Goal: Information Seeking & Learning: Learn about a topic

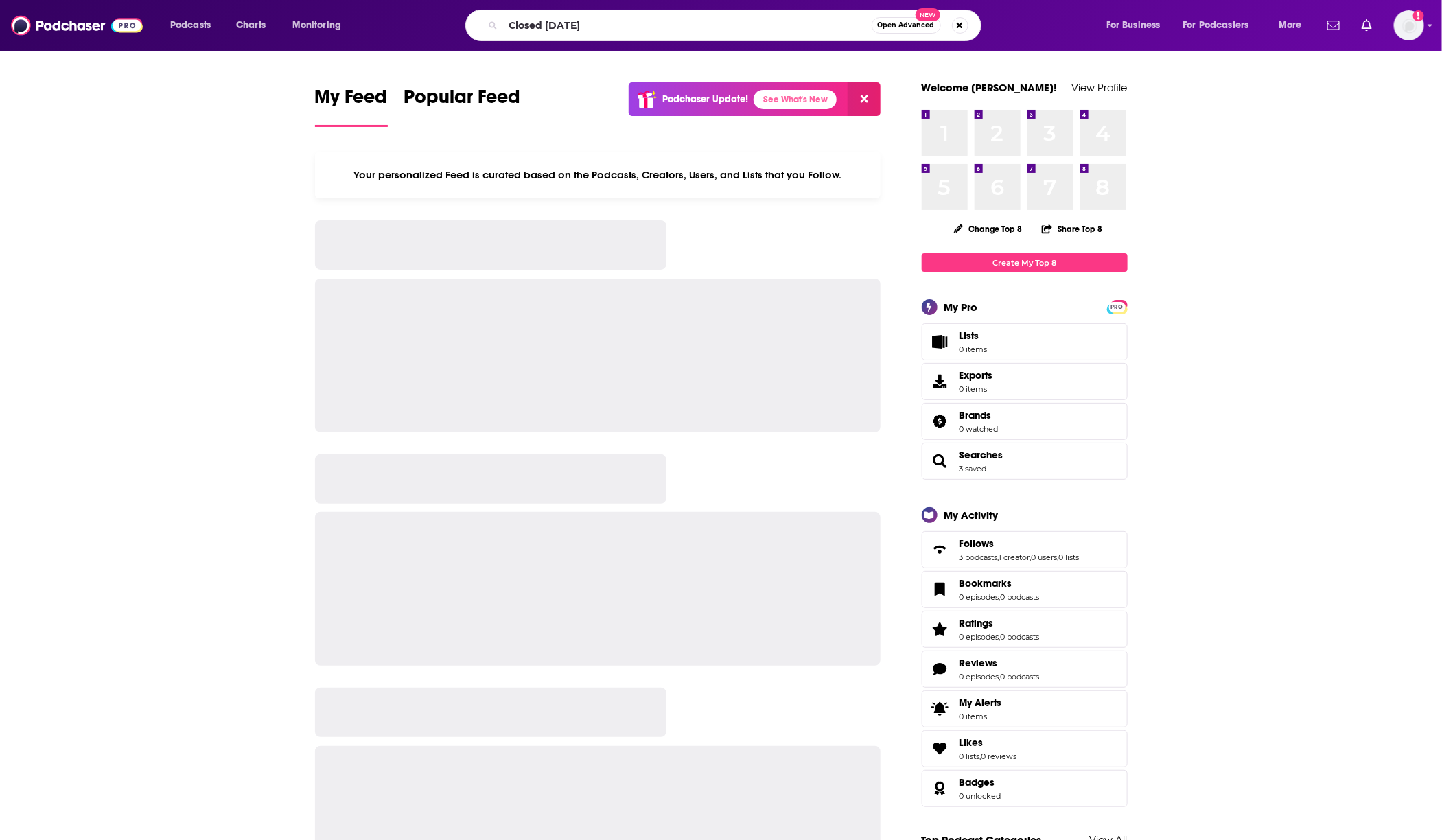
type input "Closed [DATE]"
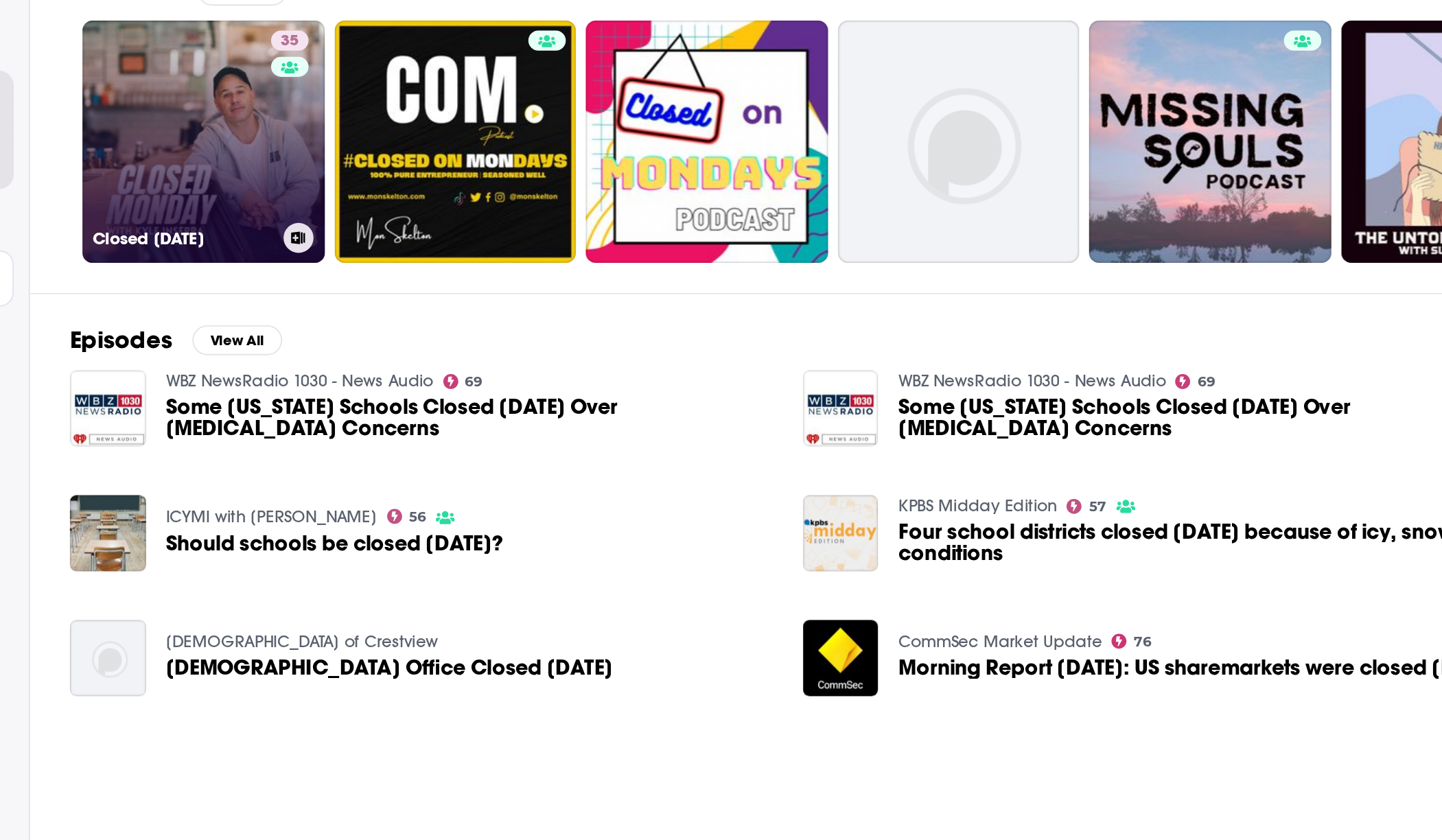
click at [308, 271] on link "35 Closed [DATE]" at bounding box center [301, 241] width 133 height 133
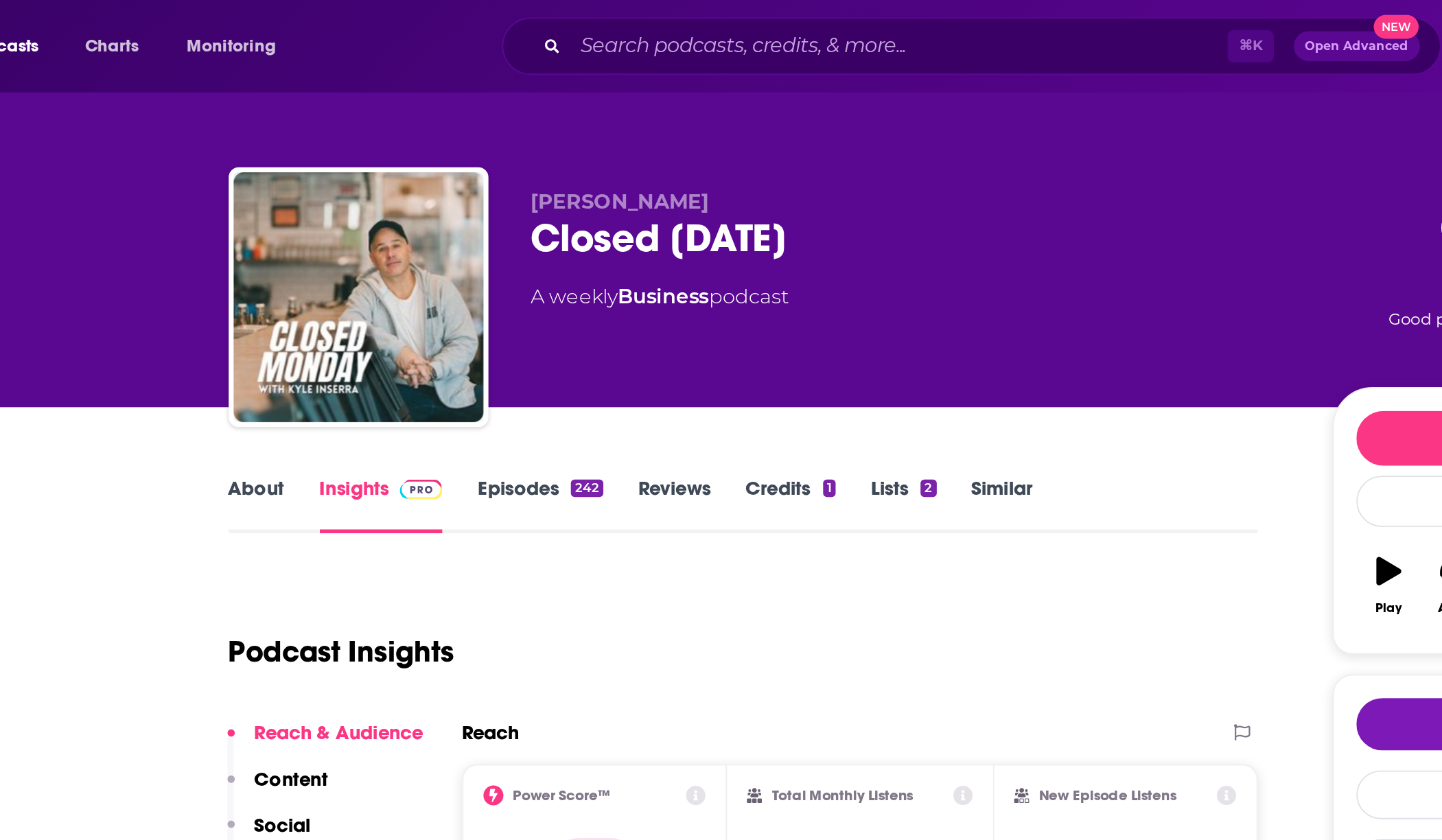
click at [469, 276] on link "Episodes 242" at bounding box center [486, 277] width 69 height 31
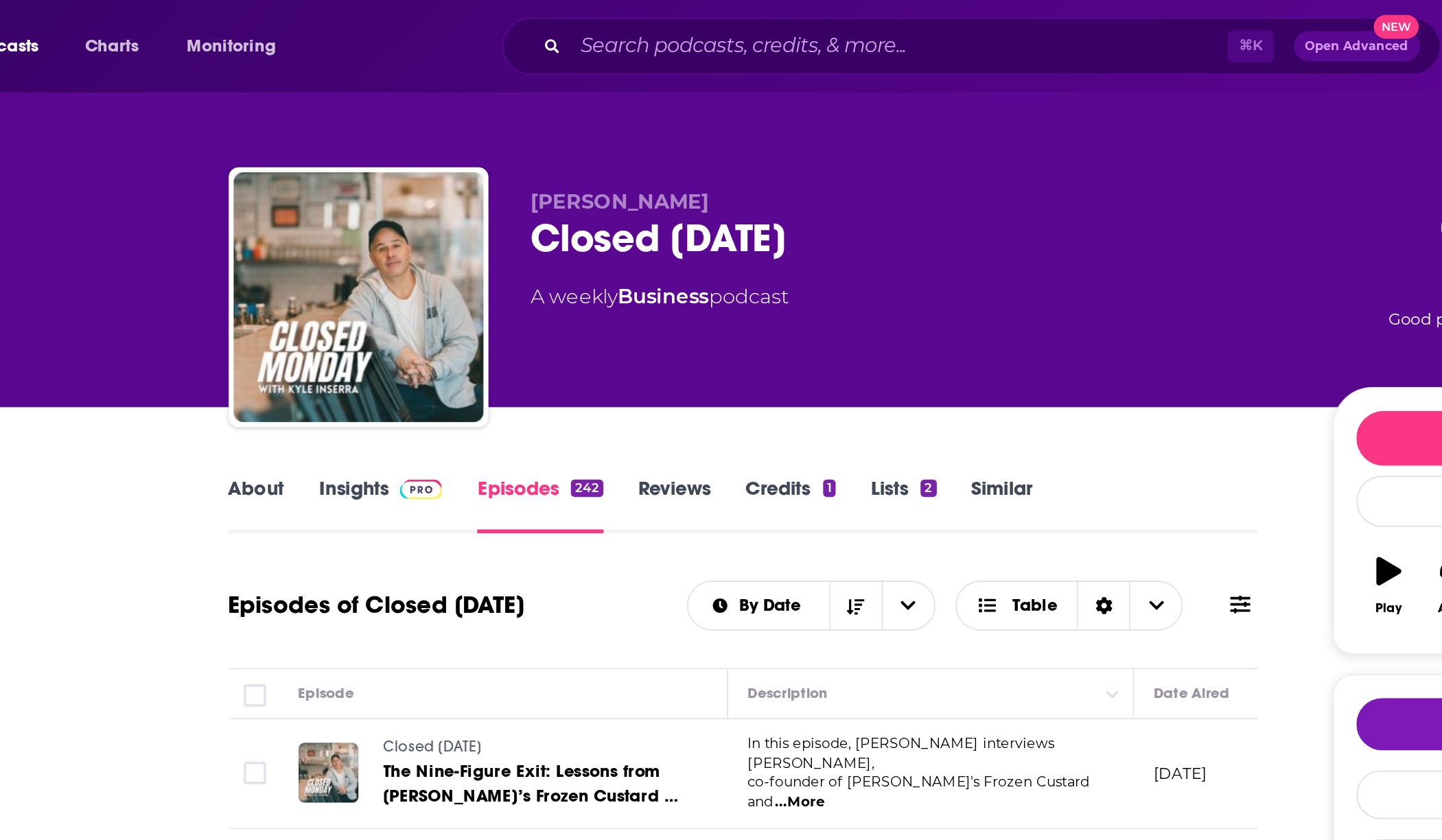
click at [404, 271] on span at bounding box center [419, 267] width 30 height 13
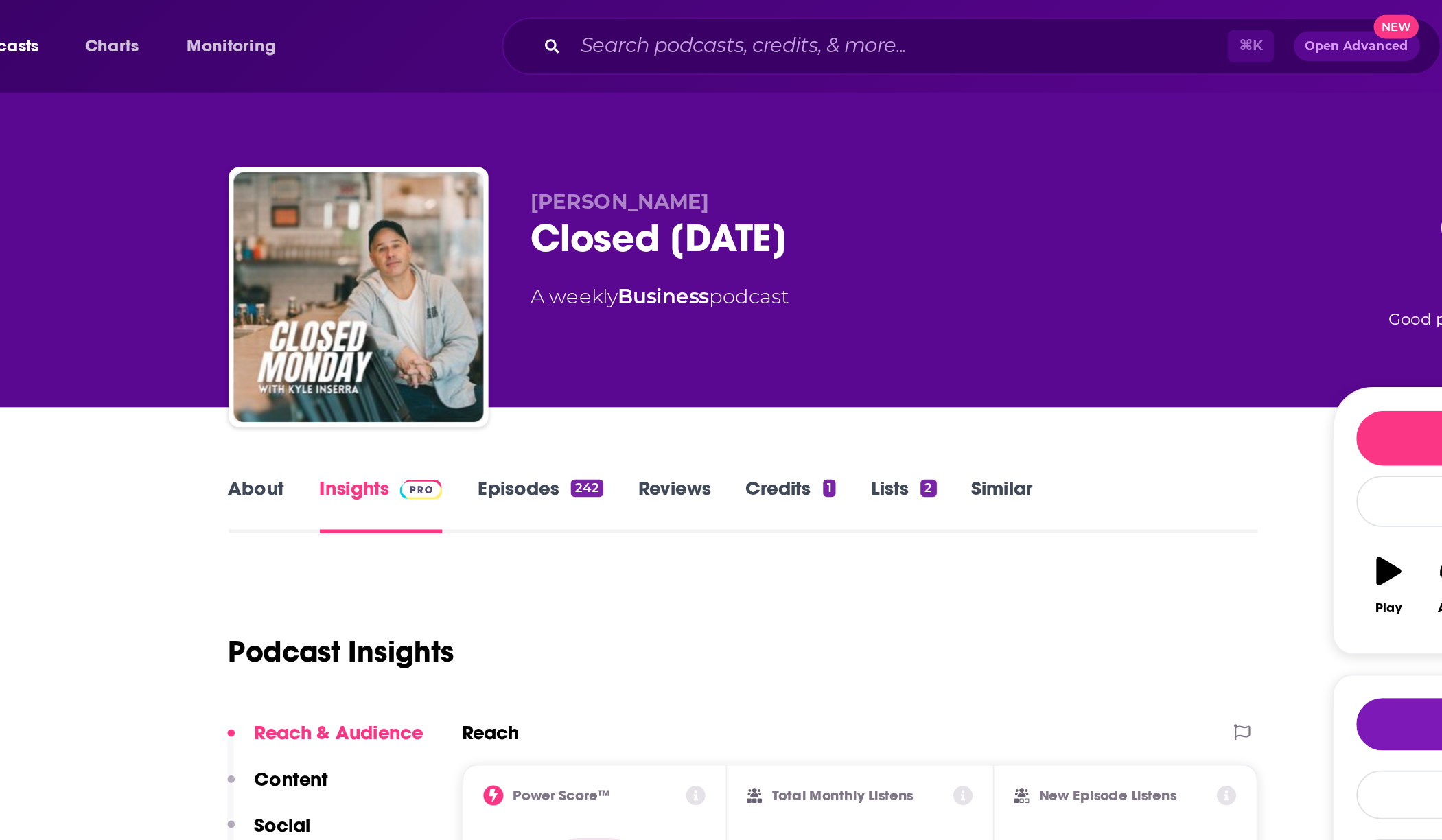
click at [336, 275] on link "About" at bounding box center [330, 277] width 30 height 31
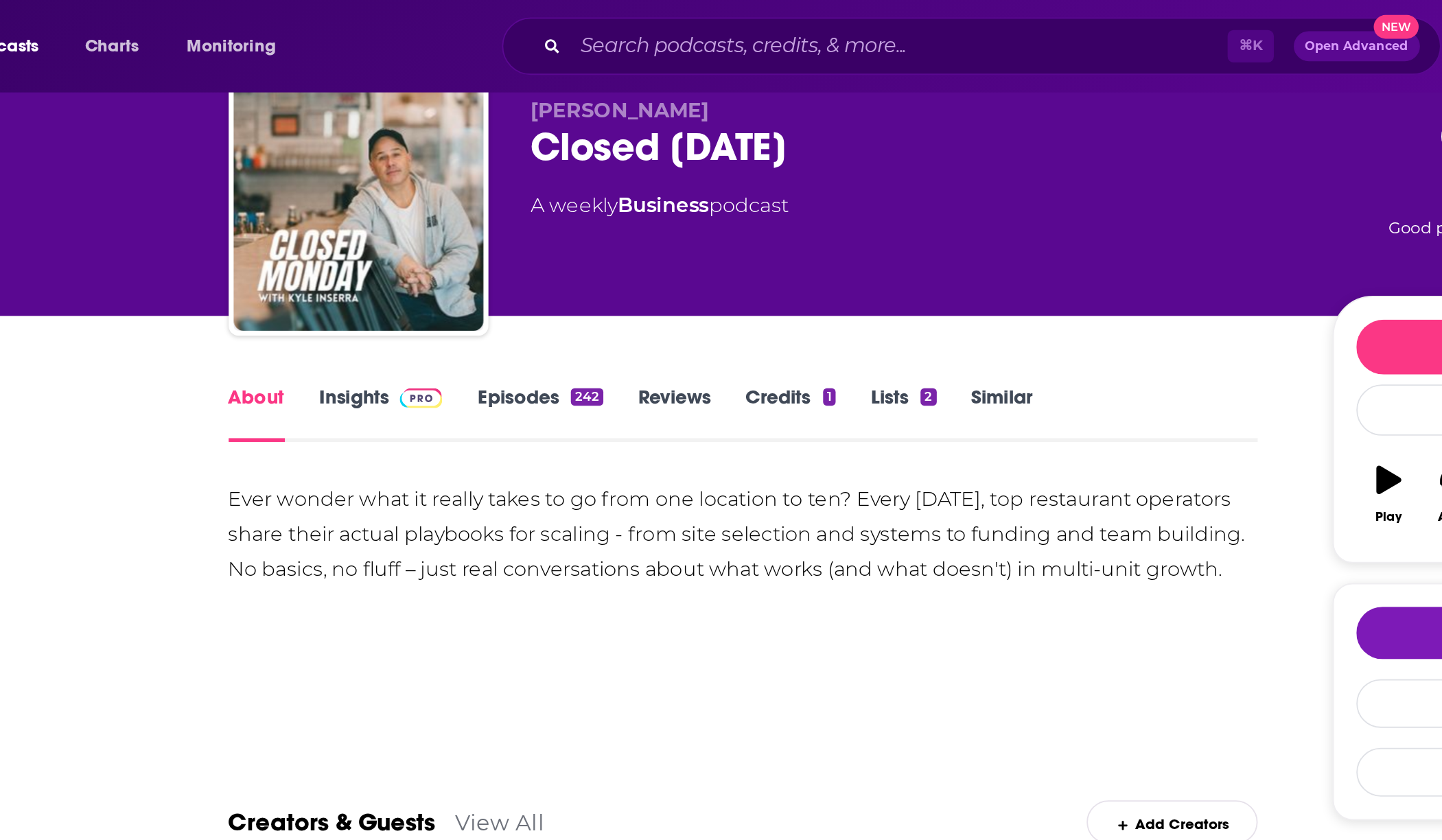
scroll to position [34, 0]
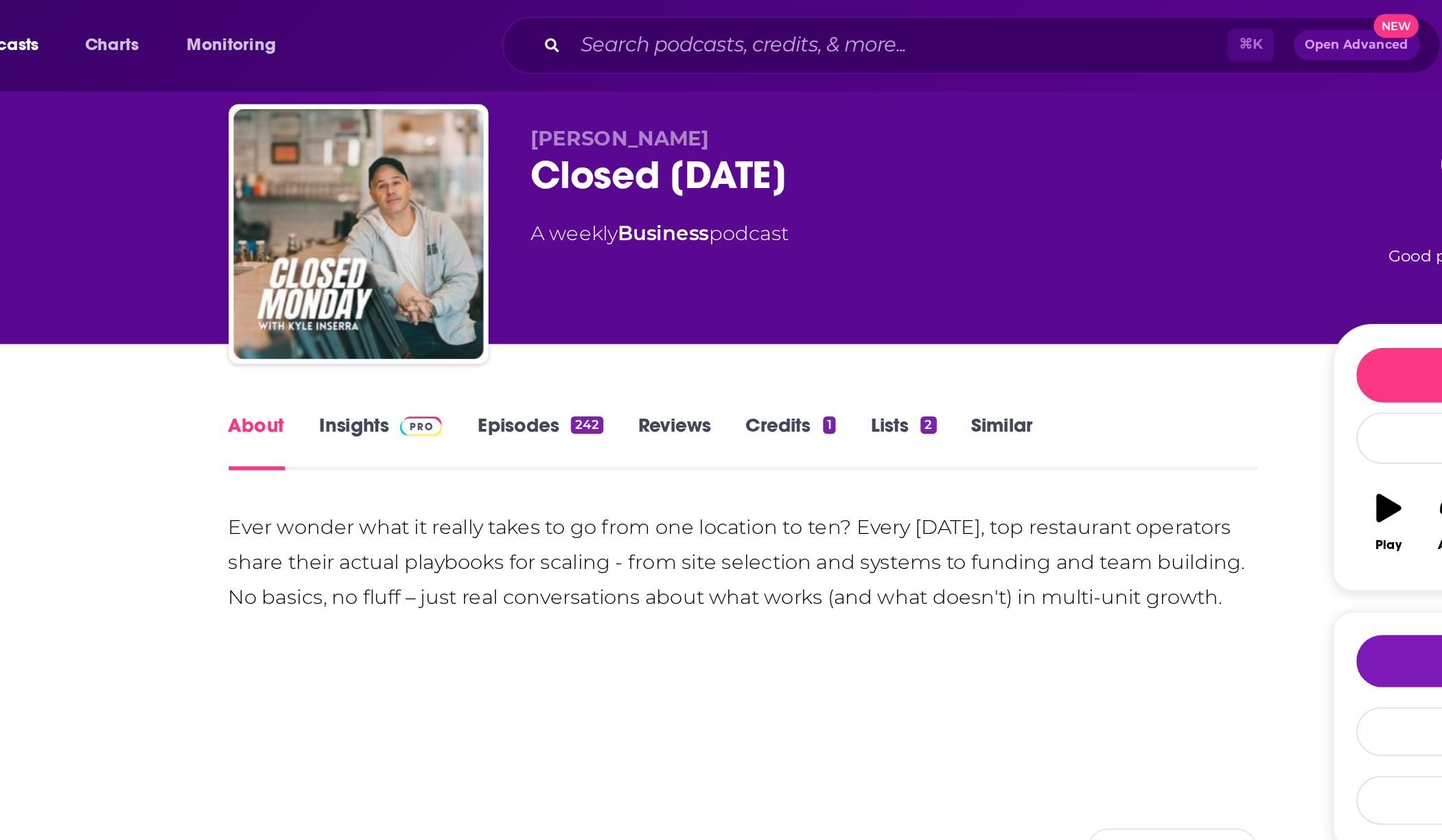
click at [401, 243] on link "Insights" at bounding box center [399, 243] width 68 height 31
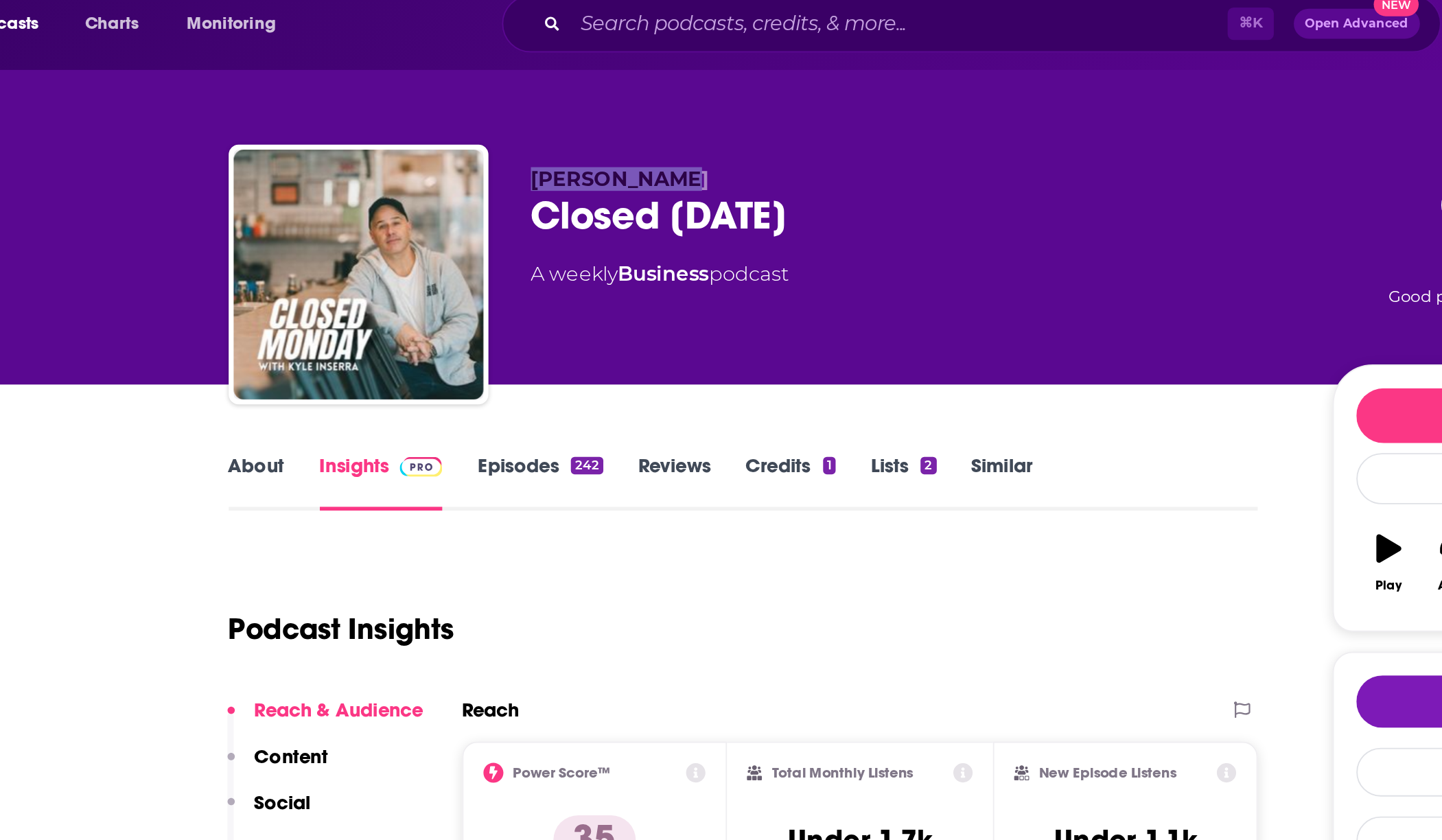
drag, startPoint x: 480, startPoint y: 105, endPoint x: 556, endPoint y: 112, distance: 76.3
click at [556, 112] on p "[PERSON_NAME]" at bounding box center [691, 111] width 419 height 13
copy span "[PERSON_NAME]"
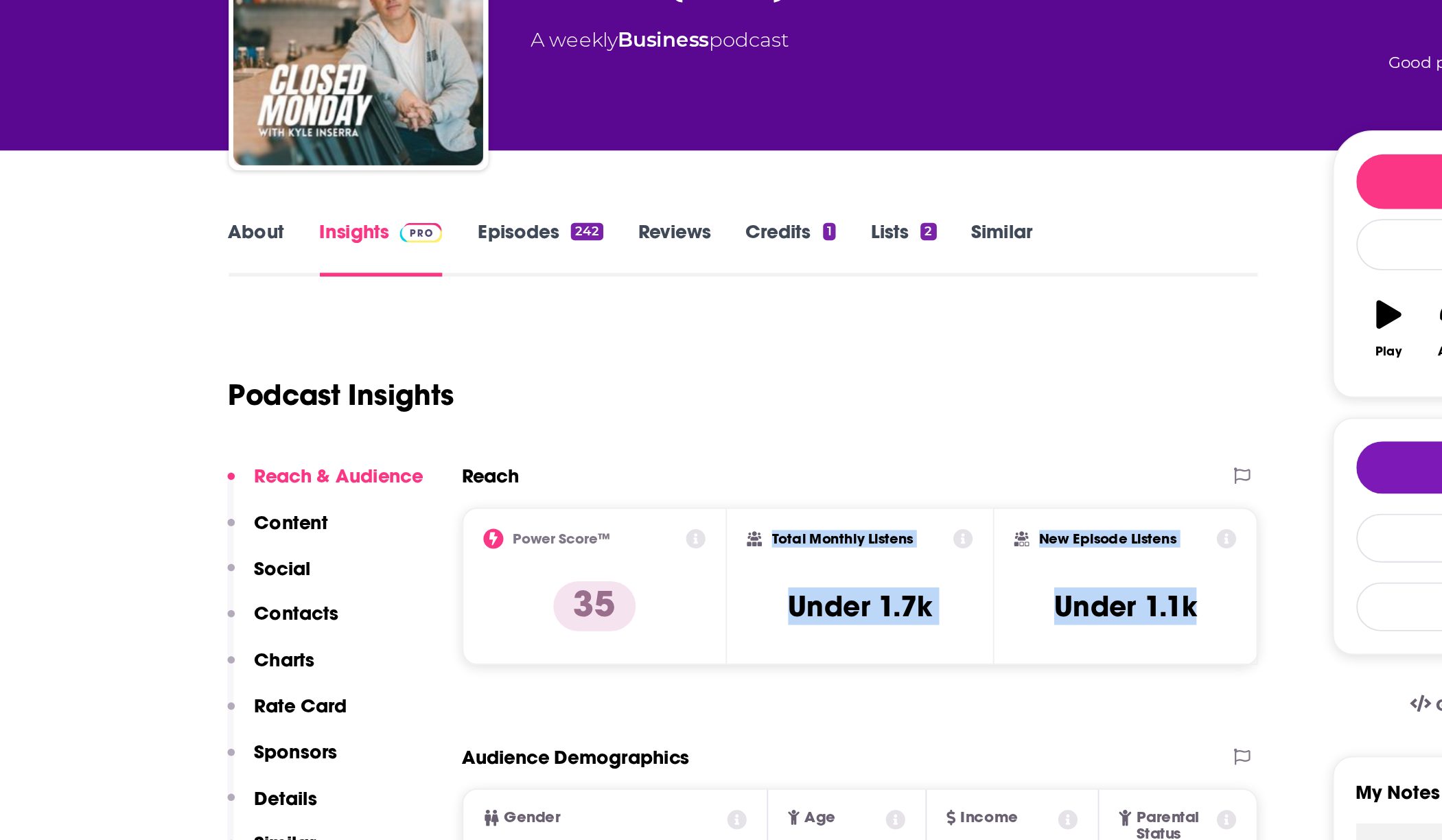
drag, startPoint x: 595, startPoint y: 433, endPoint x: 859, endPoint y: 468, distance: 266.3
click at [859, 468] on div "Power Score™ 35 Total Monthly Listens Under 1.7k New Episode Listens Under 1.1k" at bounding box center [662, 463] width 438 height 86
copy div "Total Monthly Listens Under 1.7k New Episode Listens Under 1.1k"
click at [465, 265] on link "Episodes 242" at bounding box center [486, 277] width 69 height 31
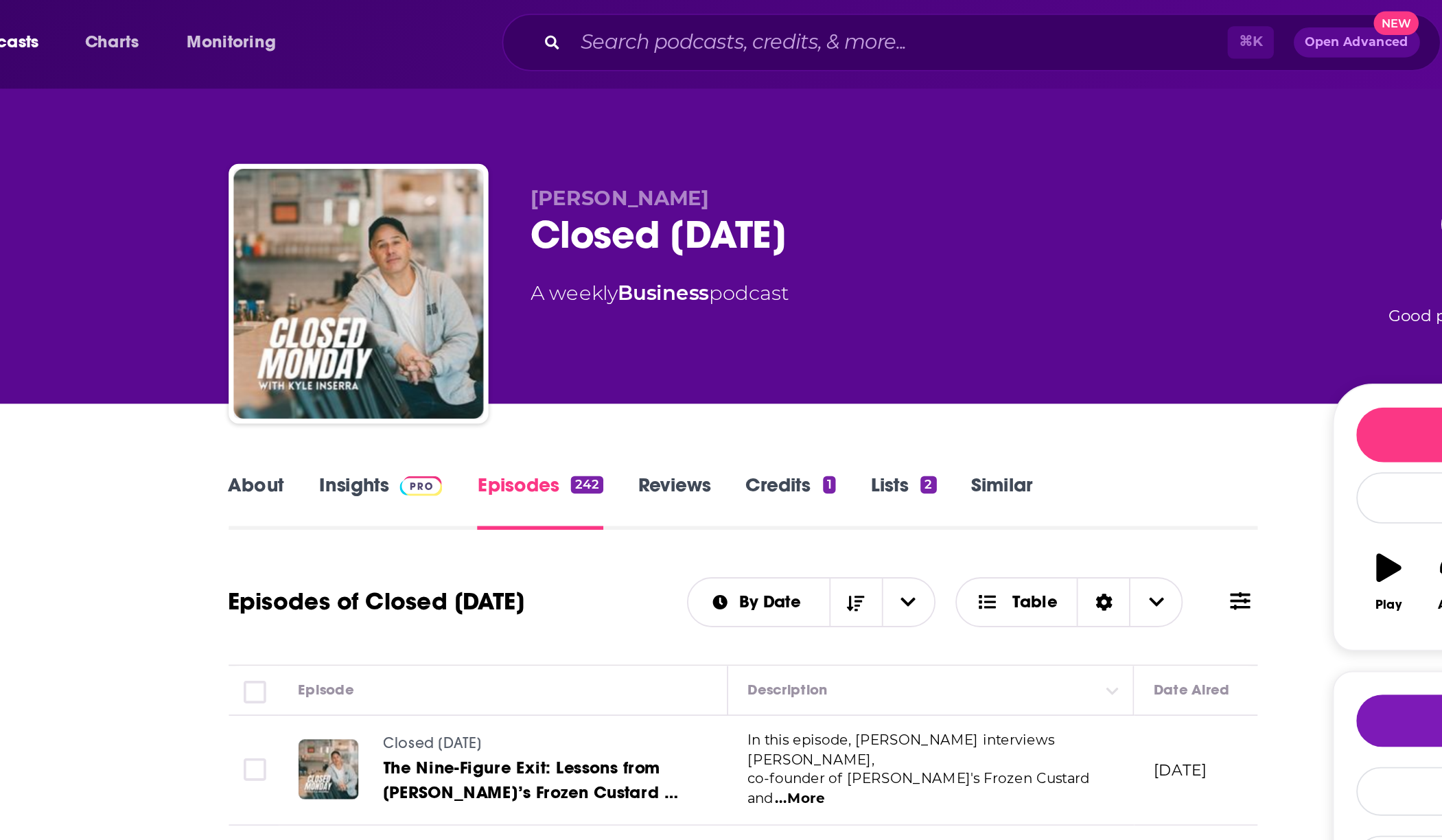
click at [409, 274] on img at bounding box center [421, 269] width 24 height 11
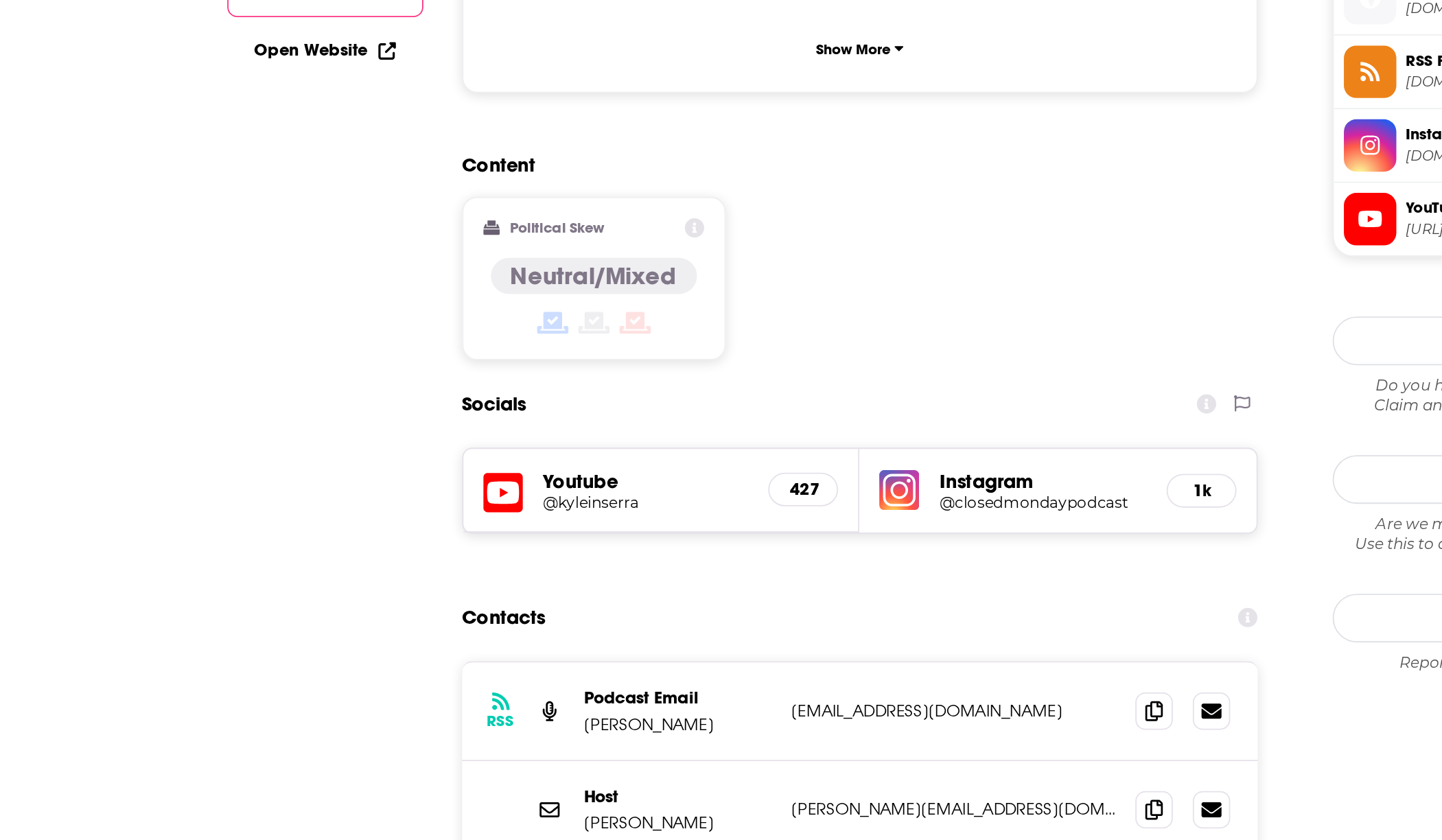
scroll to position [699, 0]
click at [819, 757] on span at bounding box center [824, 768] width 21 height 21
click at [824, 816] on icon at bounding box center [824, 822] width 10 height 11
click at [819, 812] on span at bounding box center [824, 823] width 21 height 21
click at [819, 816] on icon at bounding box center [824, 822] width 10 height 11
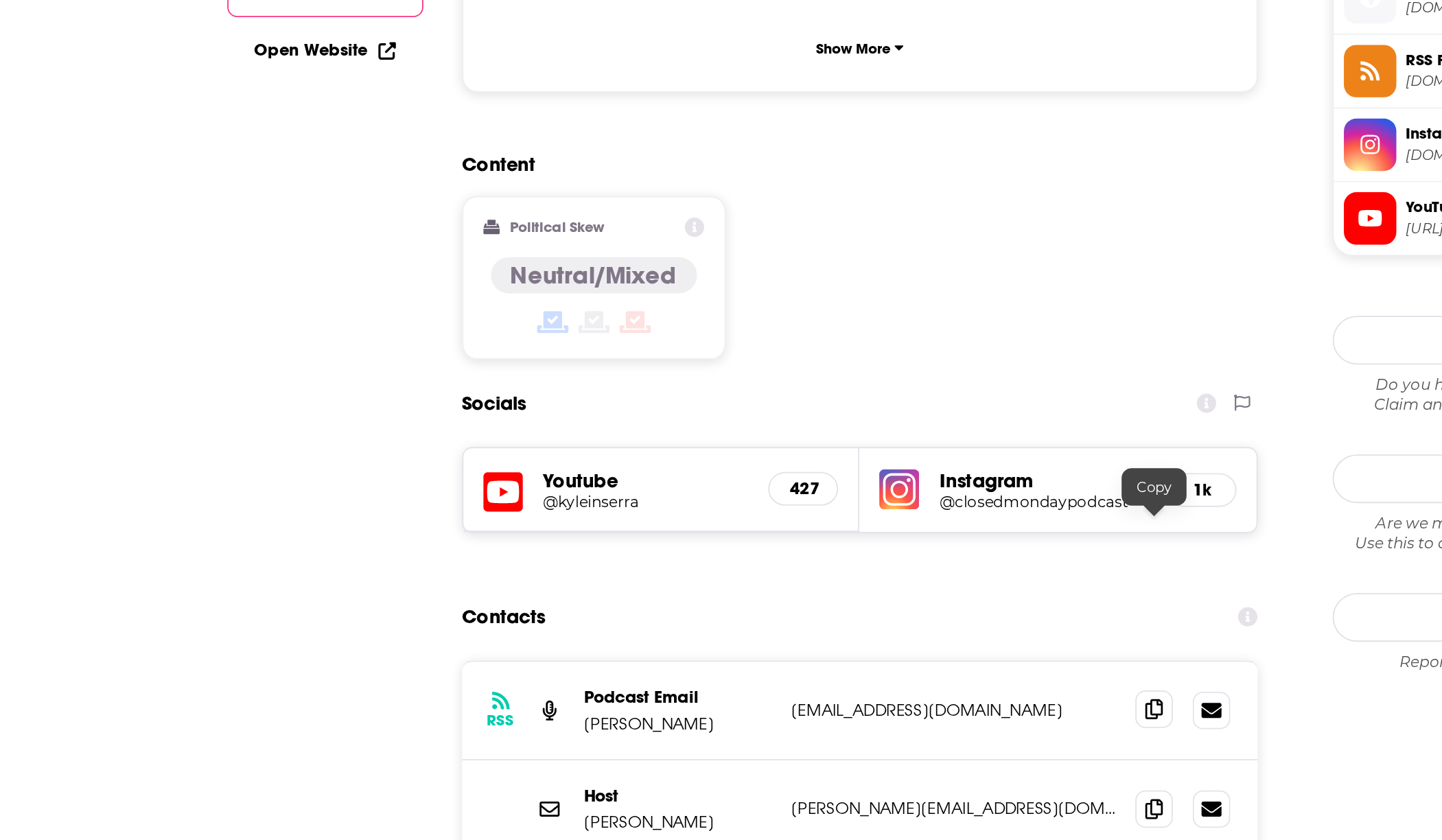
click at [819, 757] on span at bounding box center [824, 768] width 21 height 21
click at [823, 816] on icon at bounding box center [824, 822] width 10 height 11
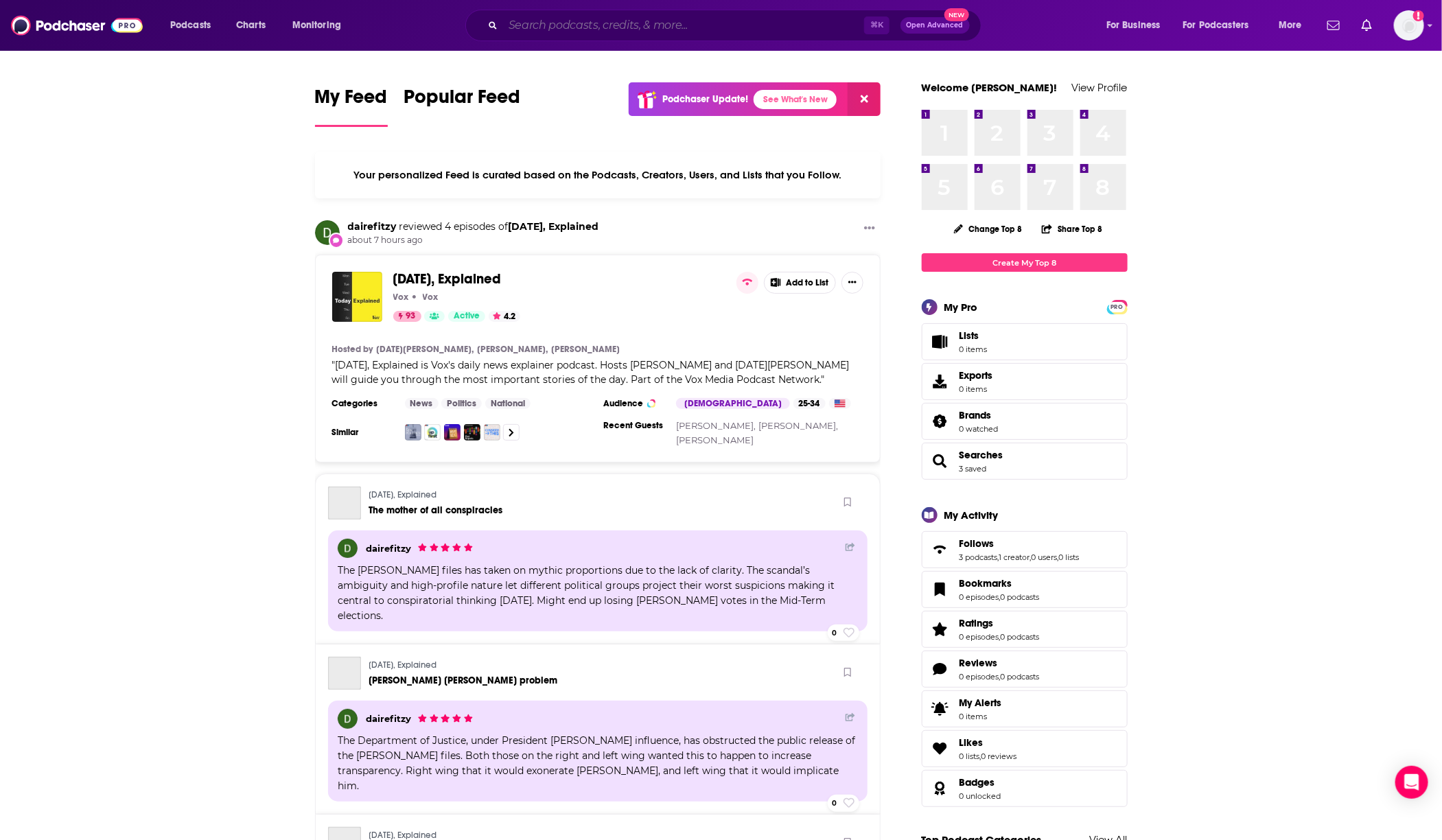
click at [635, 20] on input "Search podcasts, credits, & more..." at bounding box center [684, 25] width 361 height 22
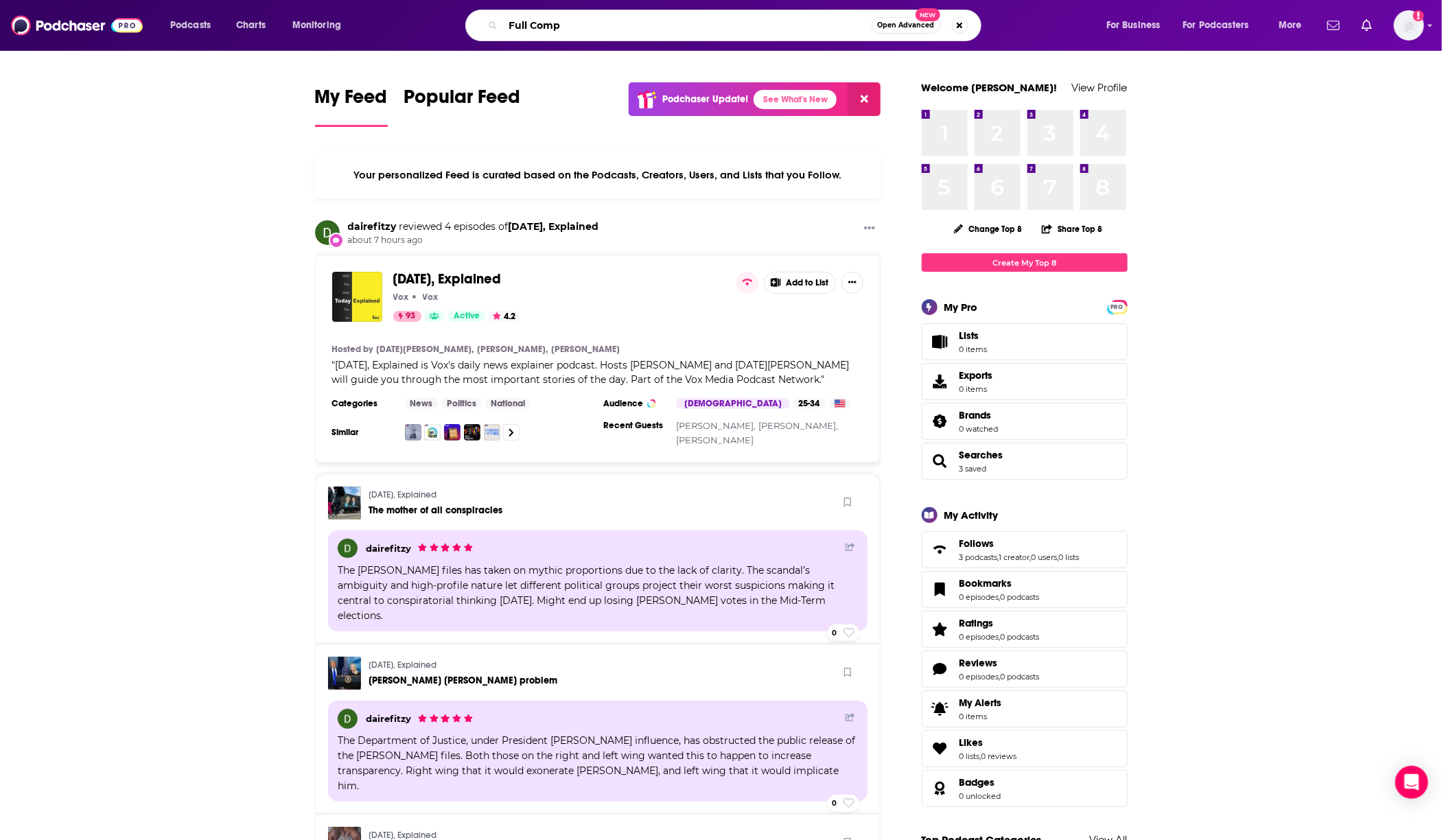
type input "Full Comp"
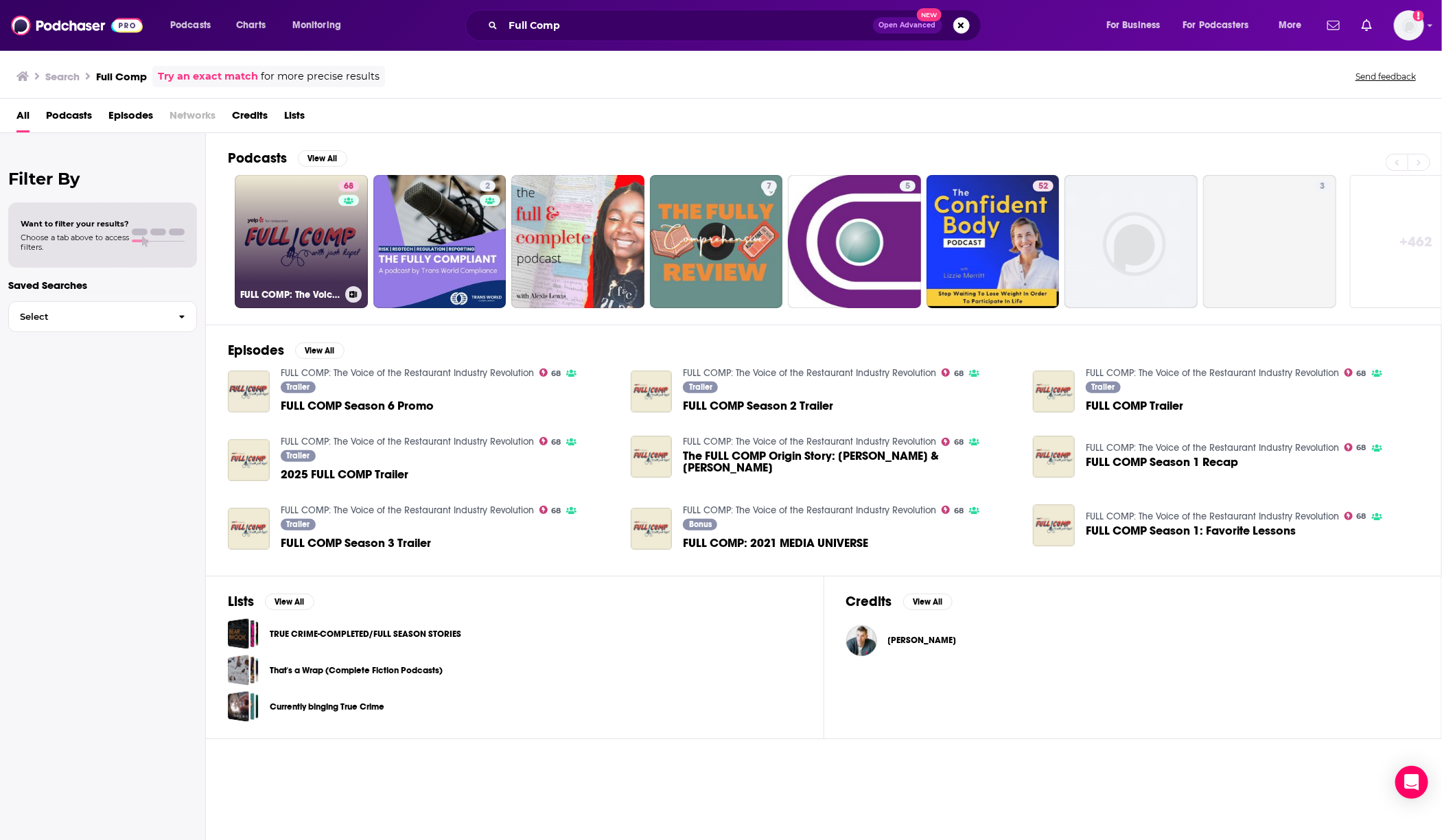
click at [308, 261] on link "68 FULL COMP: The Voice of the Restaurant Industry Revolution" at bounding box center [301, 241] width 133 height 133
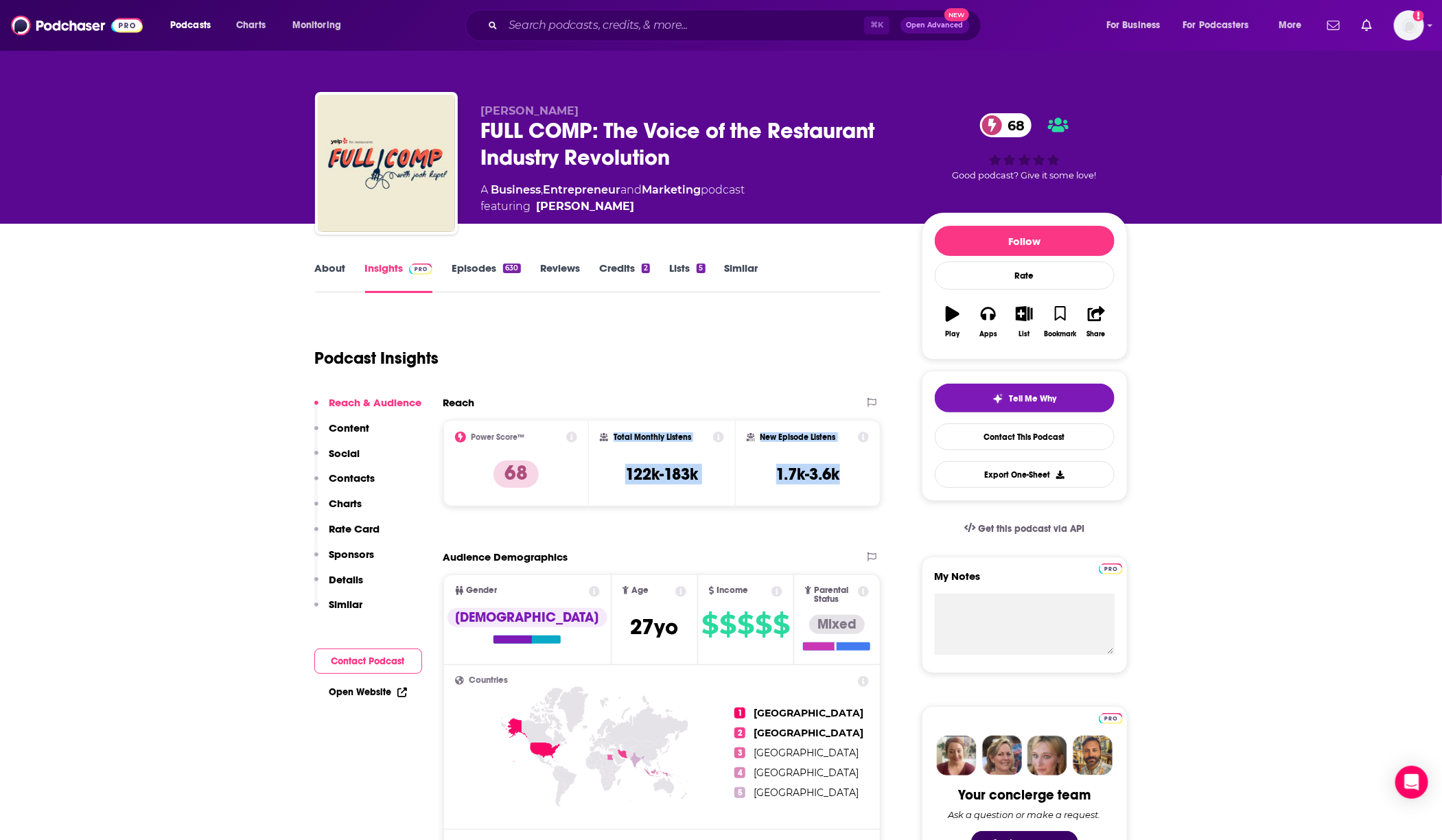
drag, startPoint x: 599, startPoint y: 438, endPoint x: 868, endPoint y: 506, distance: 277.5
click at [868, 506] on div "Reach Power Score™ 68 Total Monthly Listens 122k-183k New Episode Listens 1.7k-…" at bounding box center [662, 457] width 438 height 122
copy div "Total Monthly Listens 122k-183k New Episode Listens 1.7k-3.6k"
click at [329, 274] on link "About" at bounding box center [330, 277] width 30 height 31
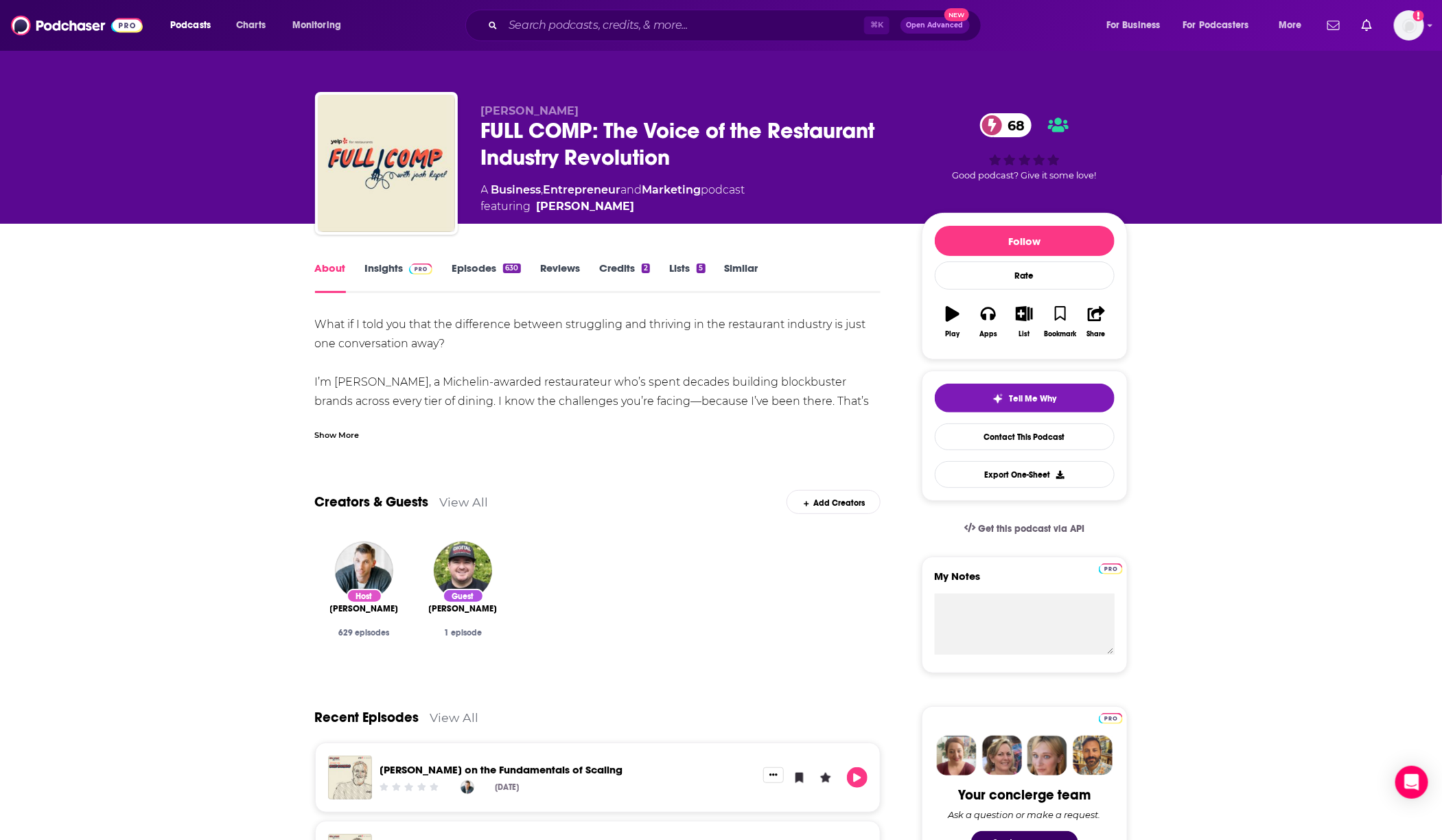
click at [350, 431] on div "Show More" at bounding box center [337, 433] width 44 height 13
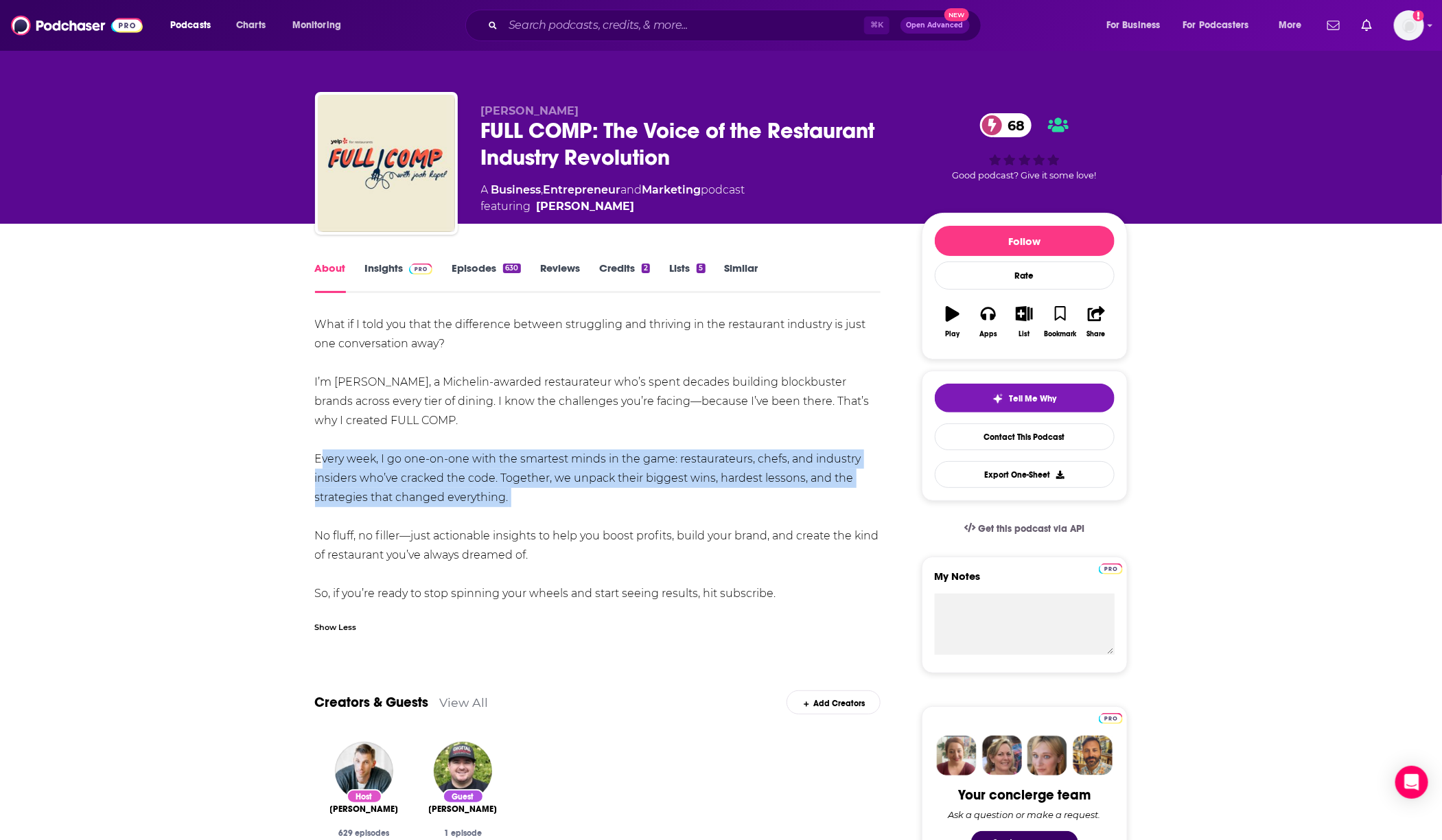
drag, startPoint x: 313, startPoint y: 459, endPoint x: 515, endPoint y: 507, distance: 207.6
copy div "Every week, I go one-on-one with the smartest minds in the game: restaurateurs,…"
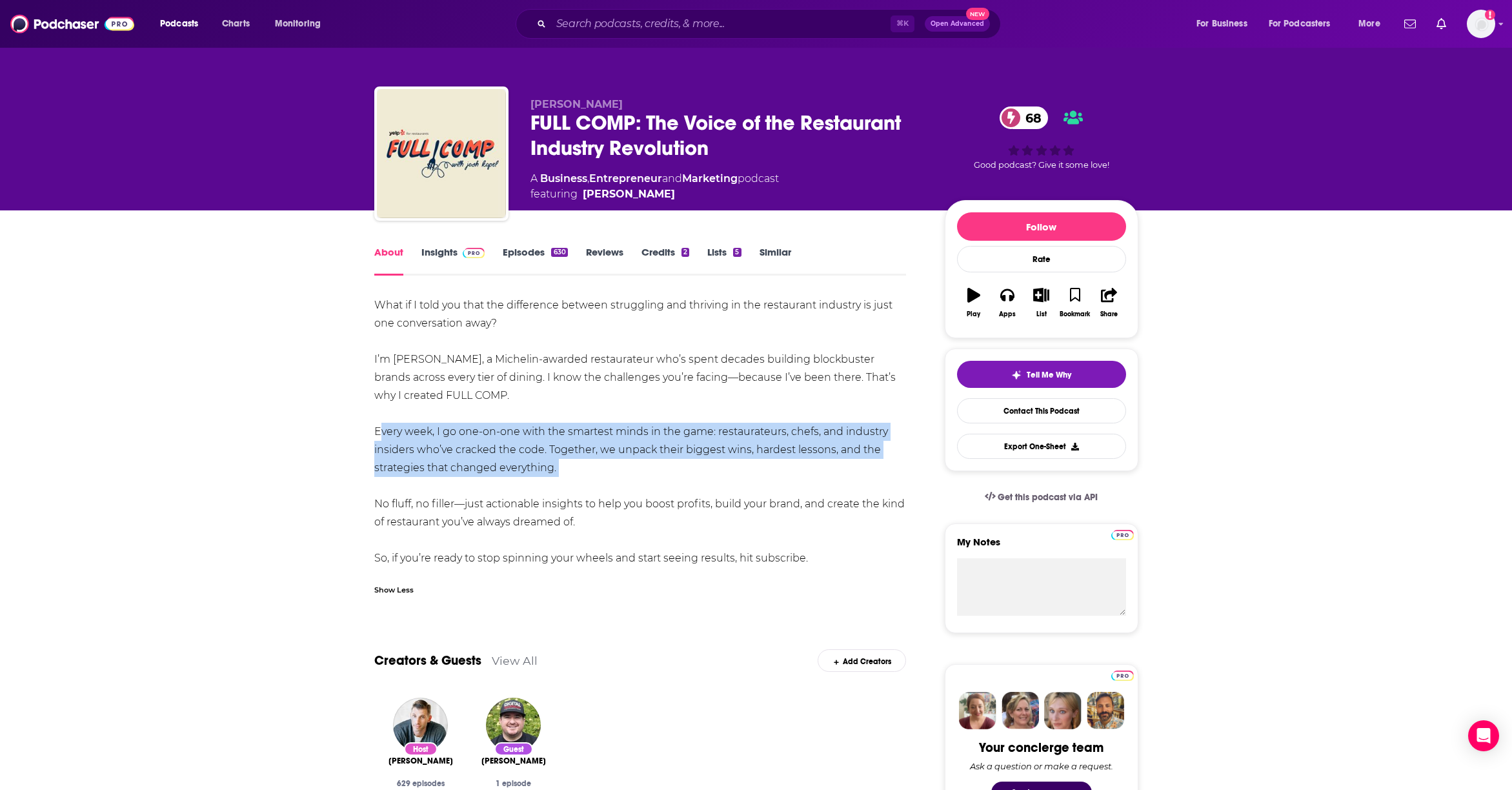
click at [453, 251] on link "Insights" at bounding box center [454, 260] width 64 height 29
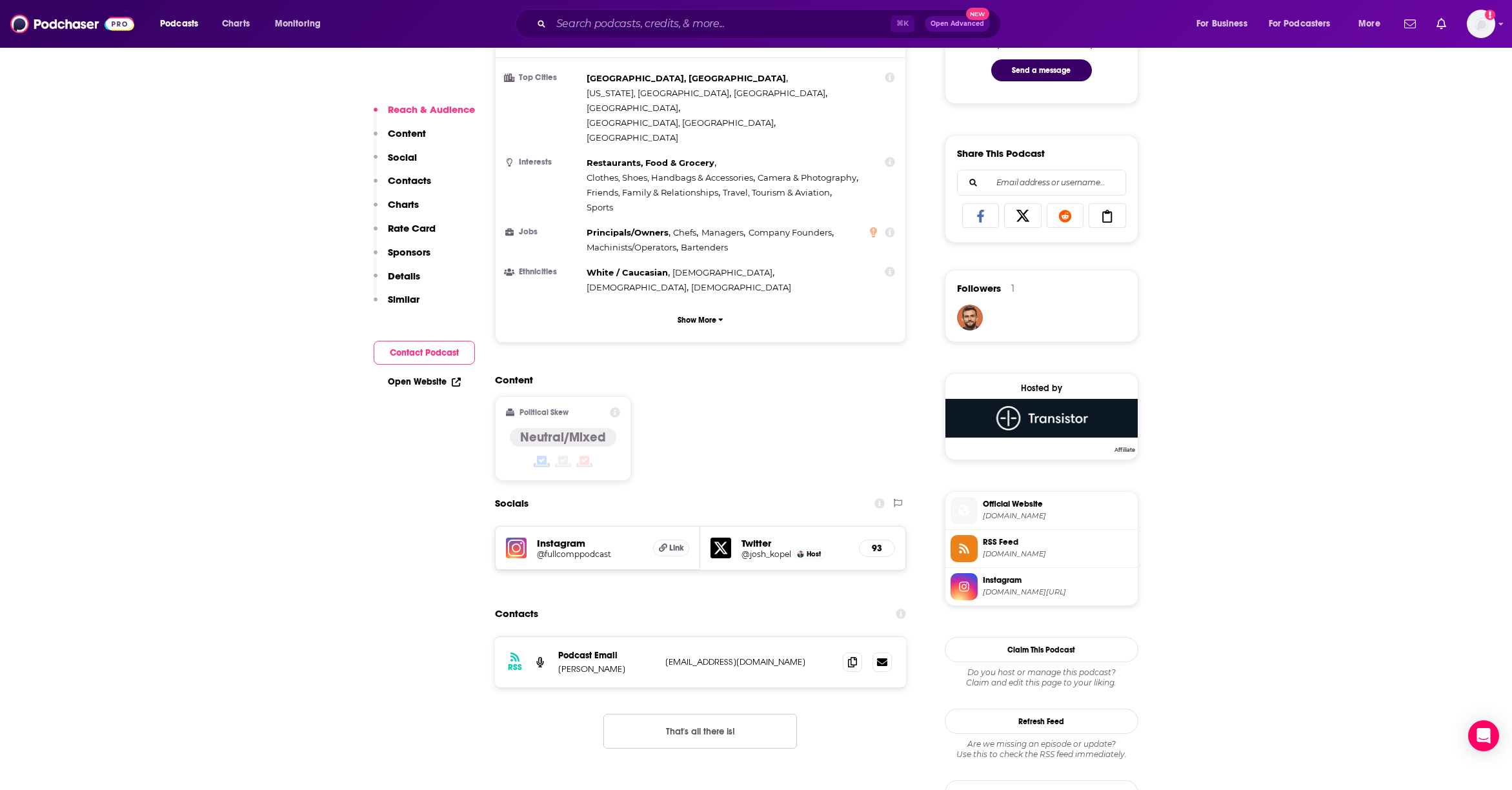
scroll to position [747, 0]
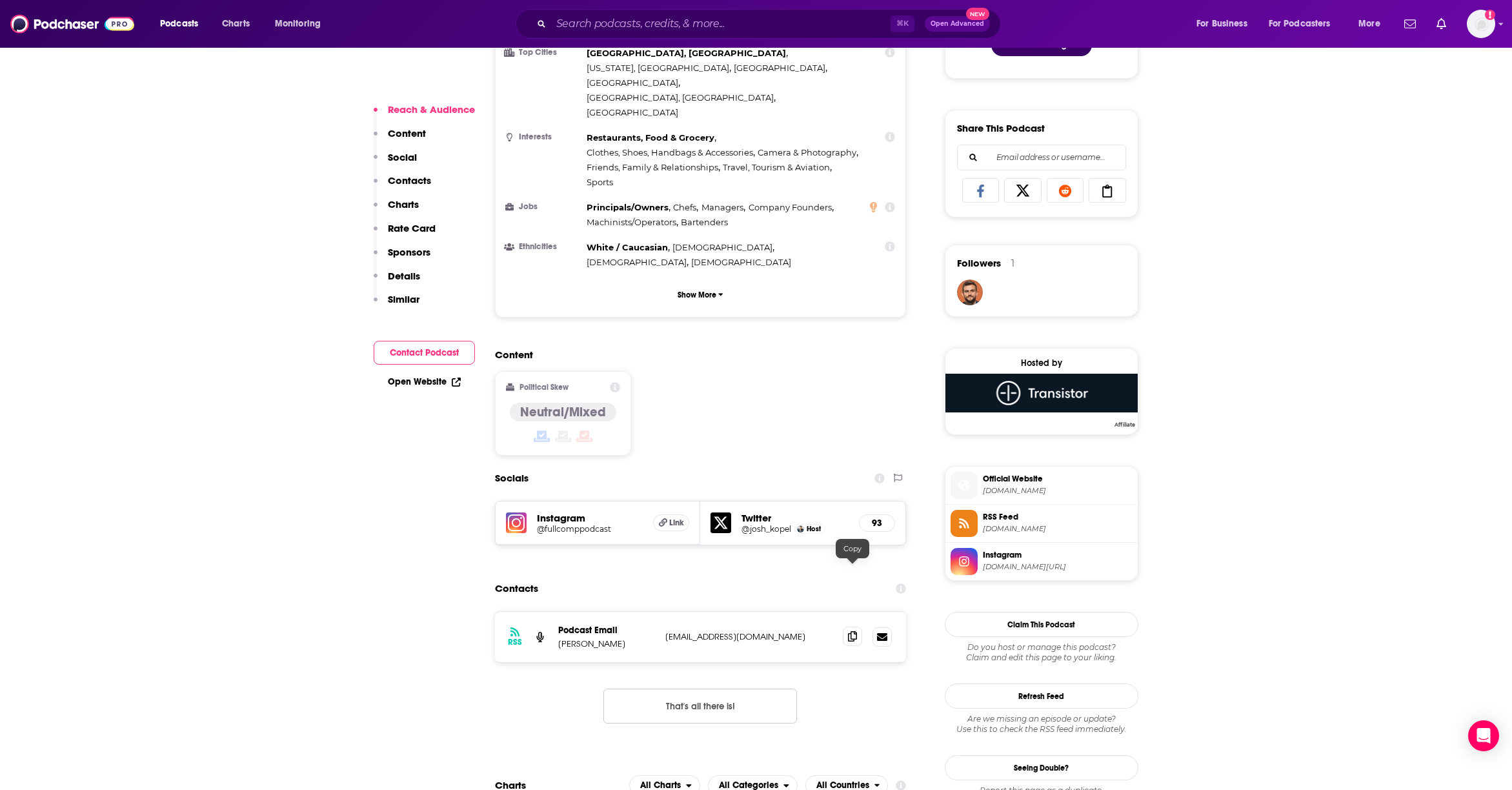
click at [848, 631] on icon at bounding box center [852, 636] width 9 height 11
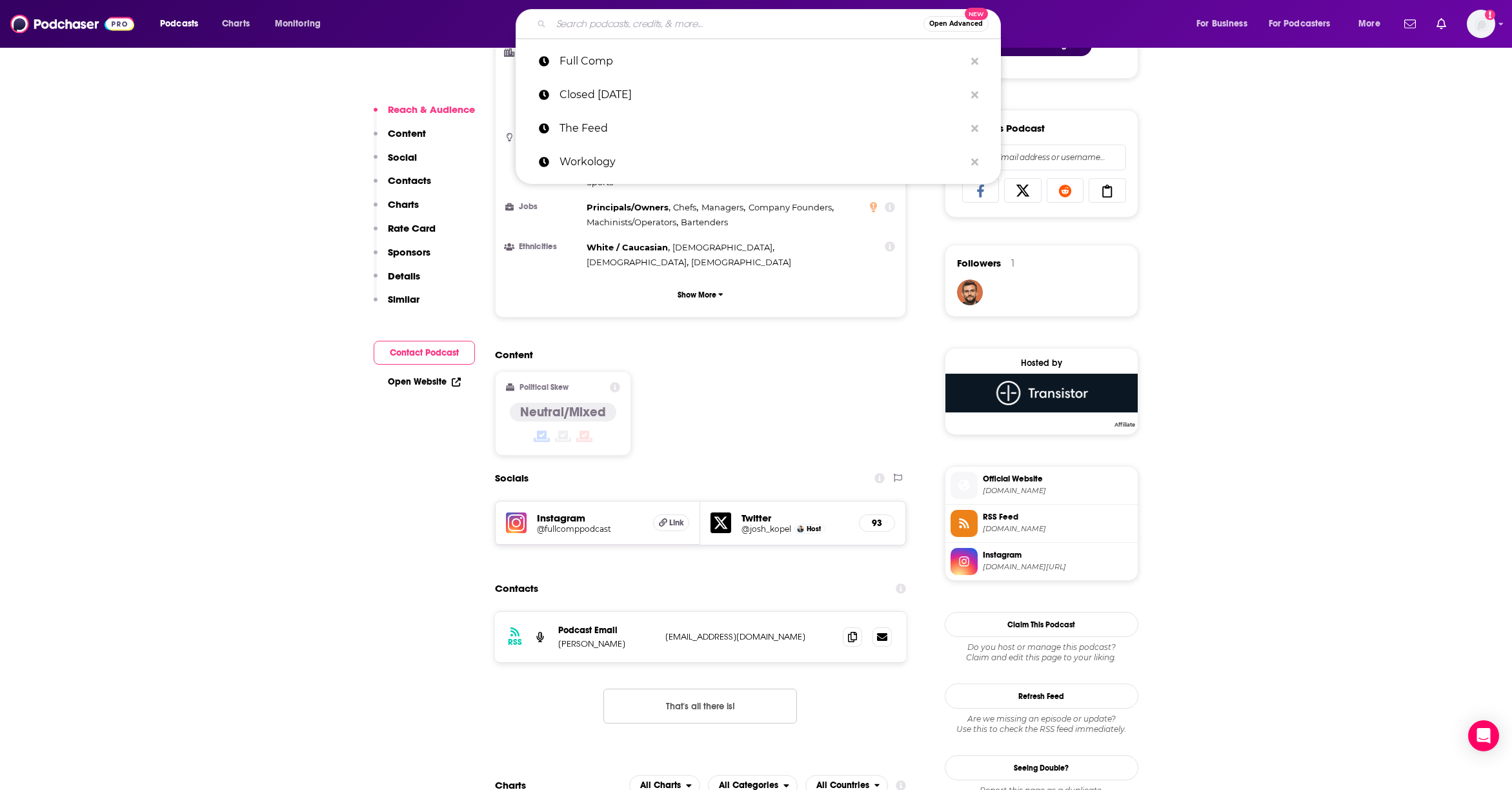
click at [599, 16] on input "Search podcasts, credits, & more..." at bounding box center [737, 24] width 372 height 20
paste input "Restaurant Influencers"
type input "Restaurant Influencers"
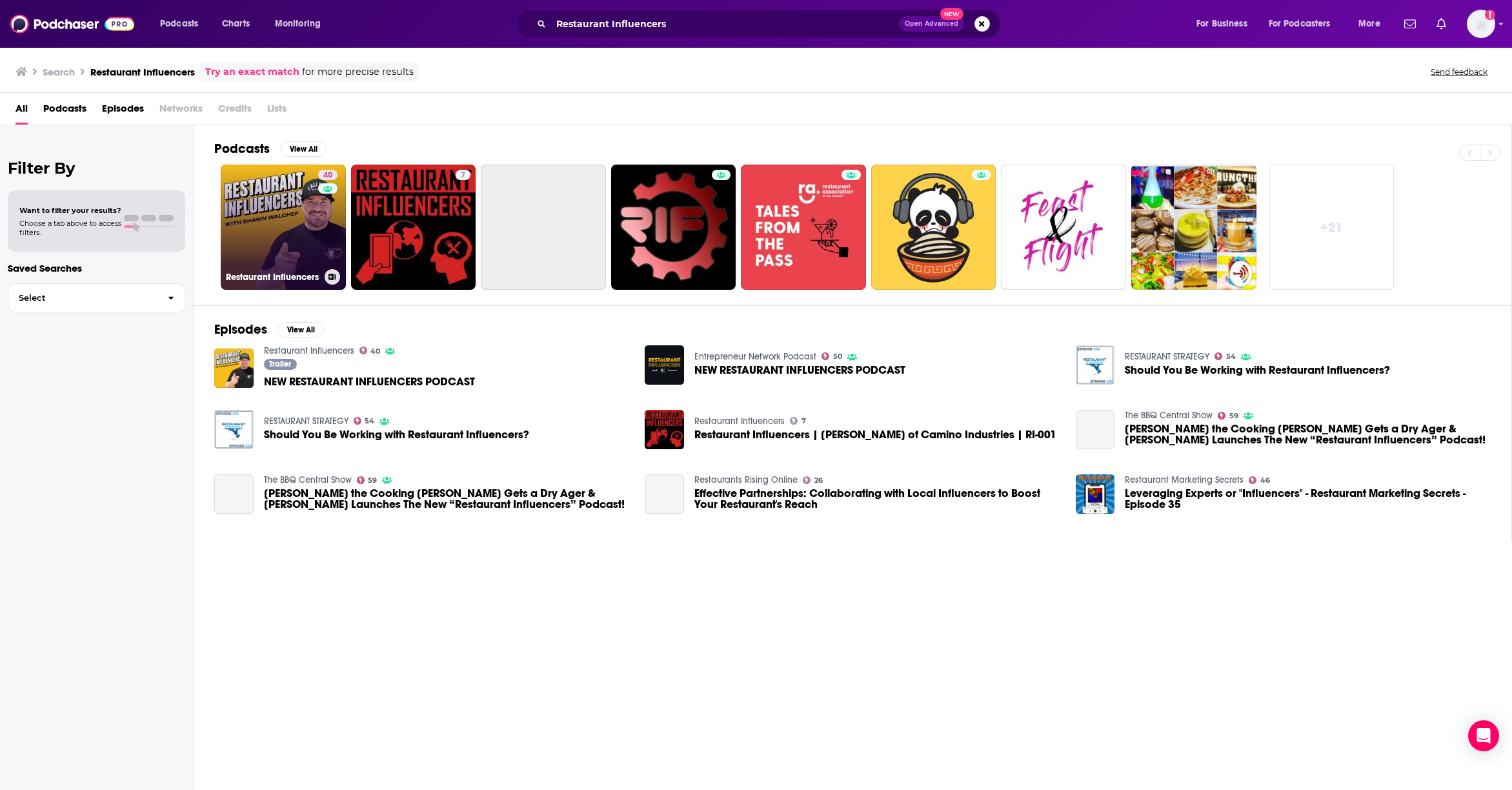
click at [287, 239] on link "40 Restaurant Influencers" at bounding box center [283, 227] width 125 height 125
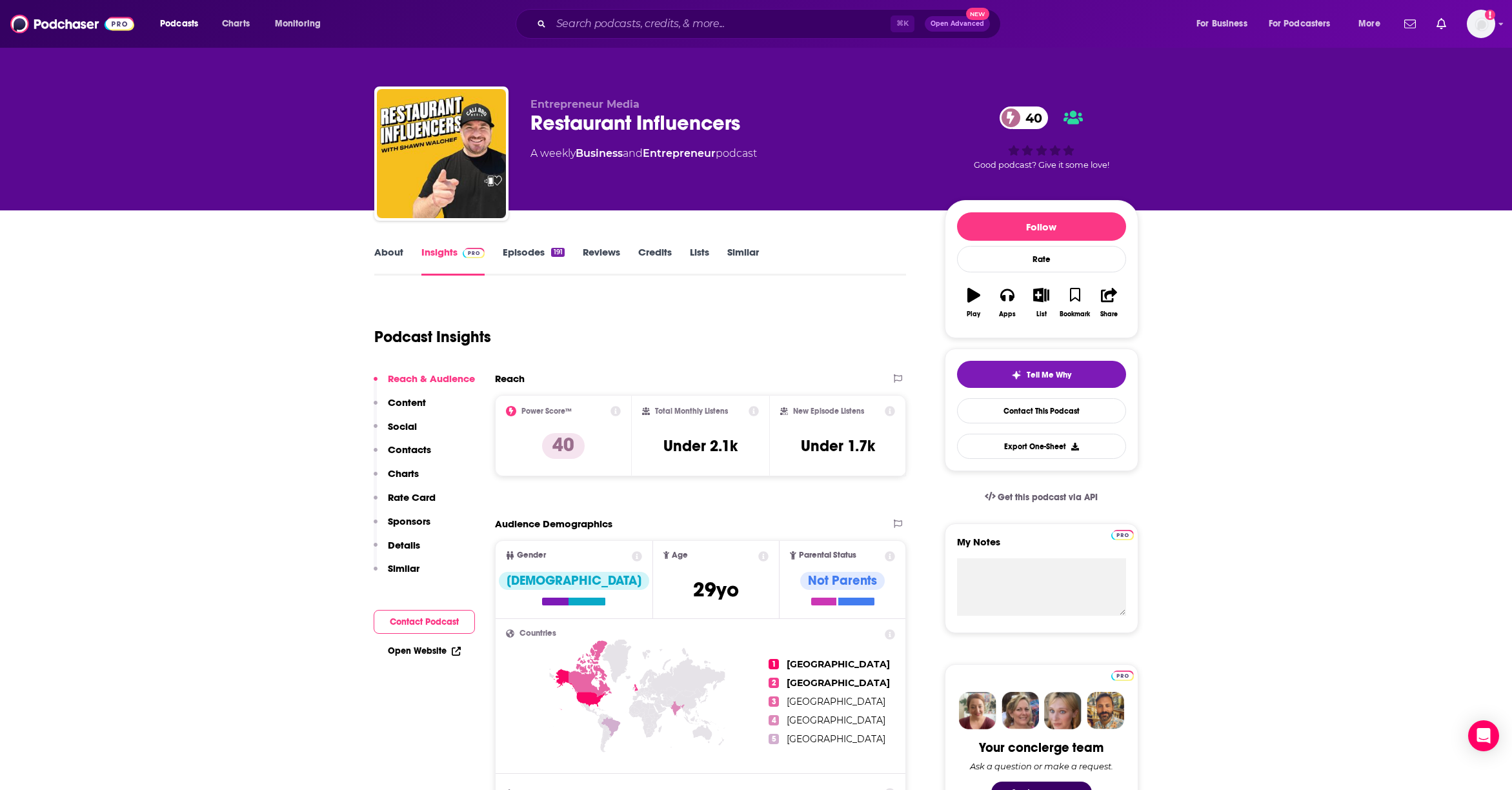
click at [648, 409] on icon at bounding box center [645, 410] width 7 height 7
drag, startPoint x: 634, startPoint y: 416, endPoint x: 898, endPoint y: 442, distance: 265.3
click at [898, 442] on div "Power Score™ 40 Total Monthly Listens Under 2.1k New Episode Listens Under 1.7k" at bounding box center [701, 436] width 412 height 81
copy div "Total Monthly Listens Under 2.1k New Episode Listens Under 1.7k"
